Goal: Information Seeking & Learning: Learn about a topic

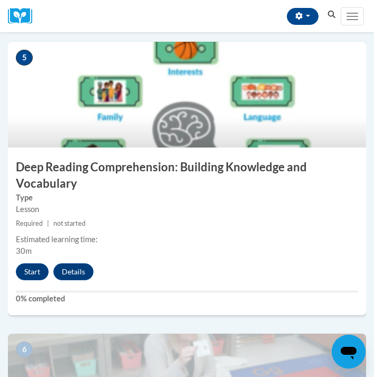
scroll to position [1298, 0]
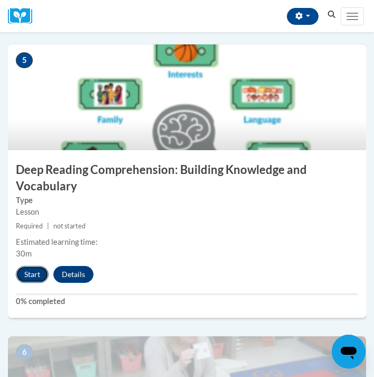
click at [36, 277] on button "Start" at bounding box center [32, 274] width 33 height 17
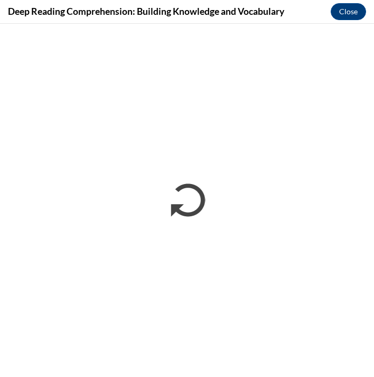
scroll to position [0, 0]
